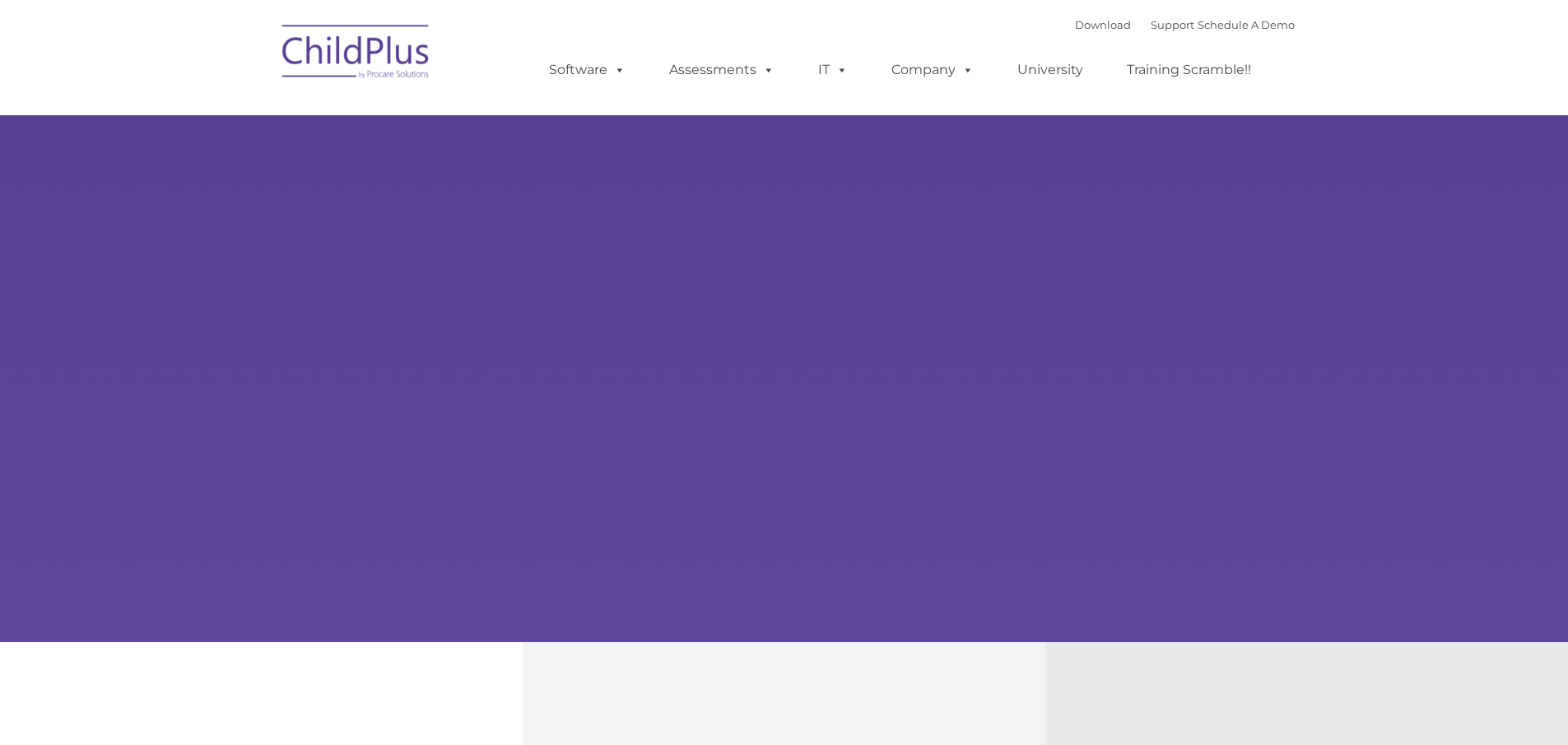
select select "MEDIUM"
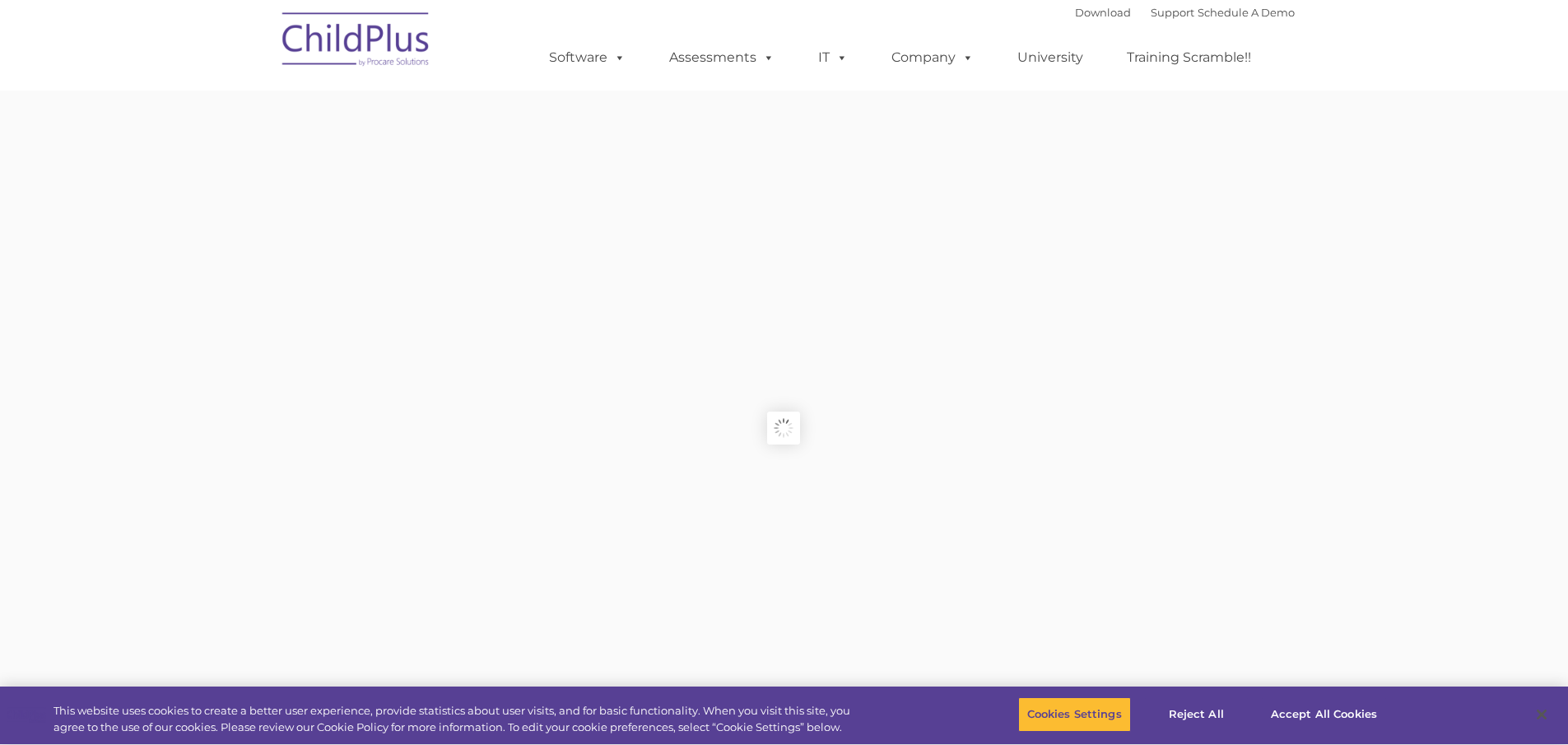
type input ""
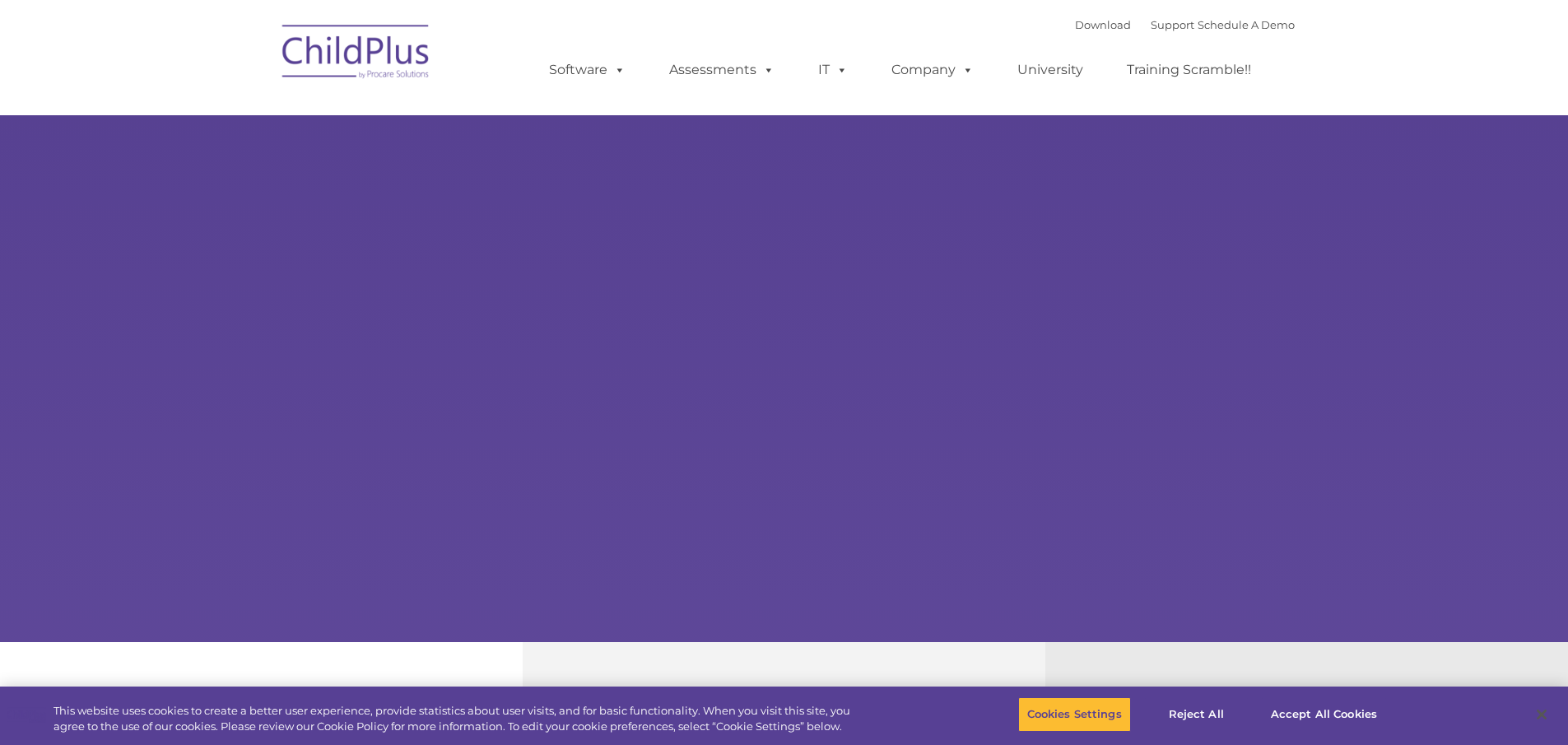
type input ""
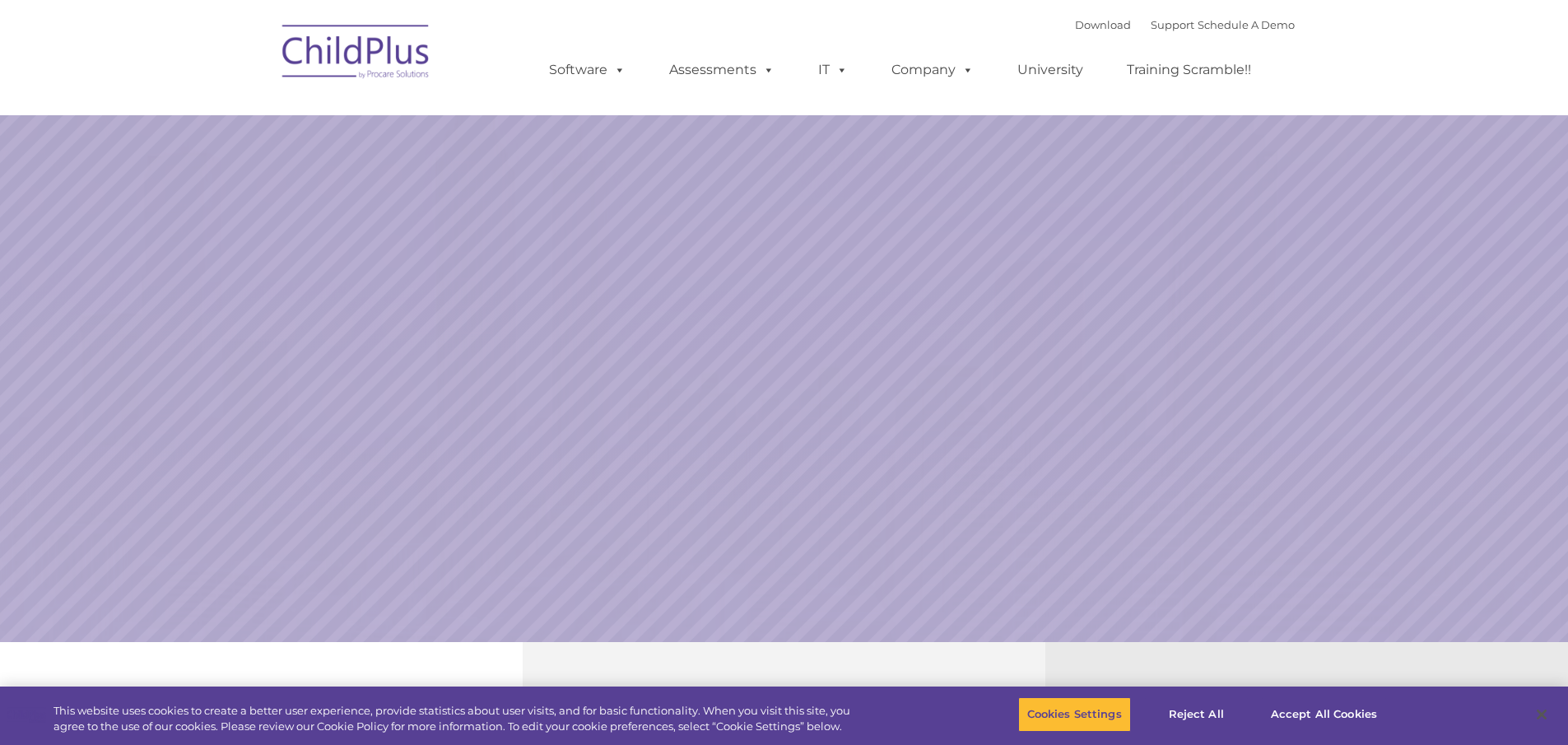
select select "MEDIUM"
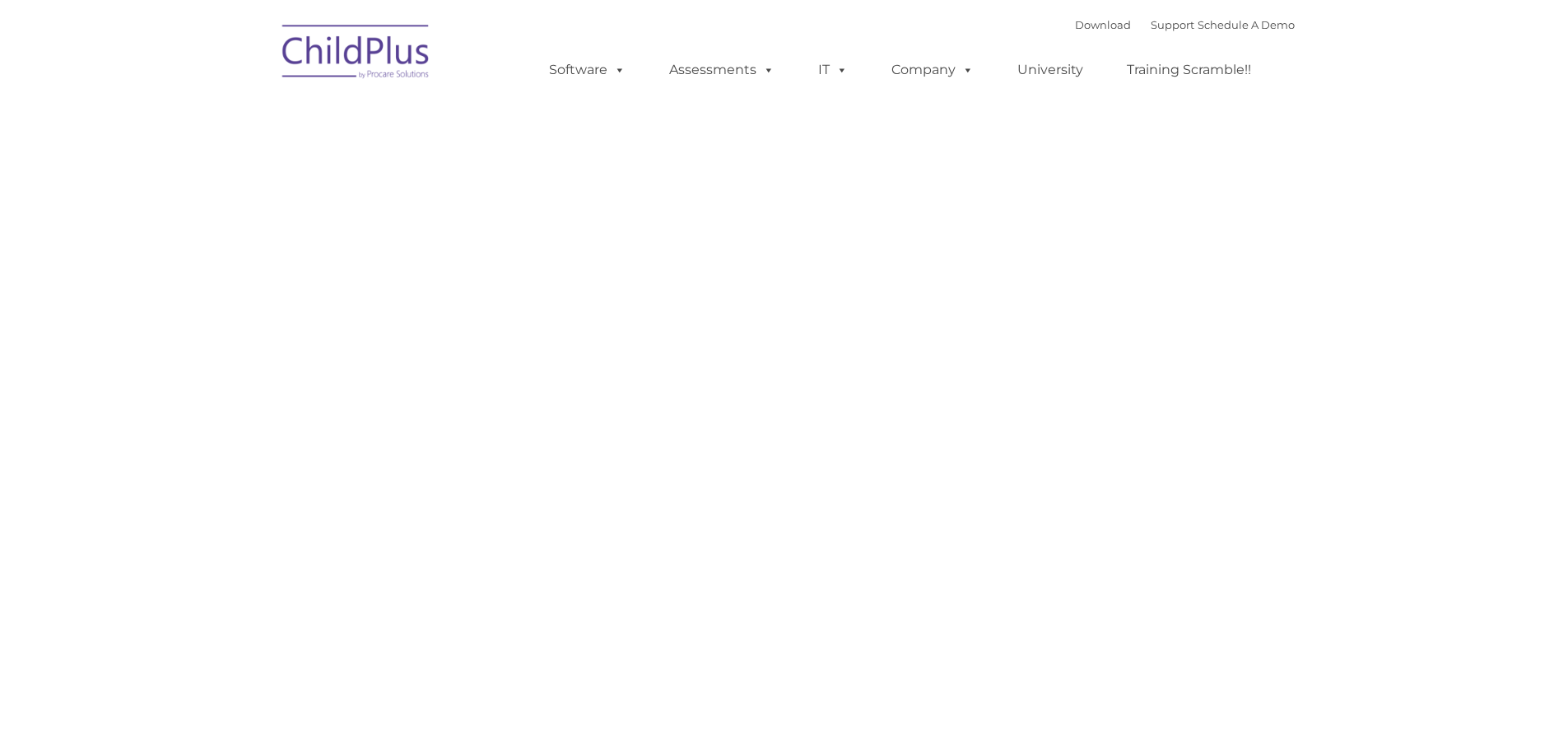
type input ""
